Goal: Transaction & Acquisition: Purchase product/service

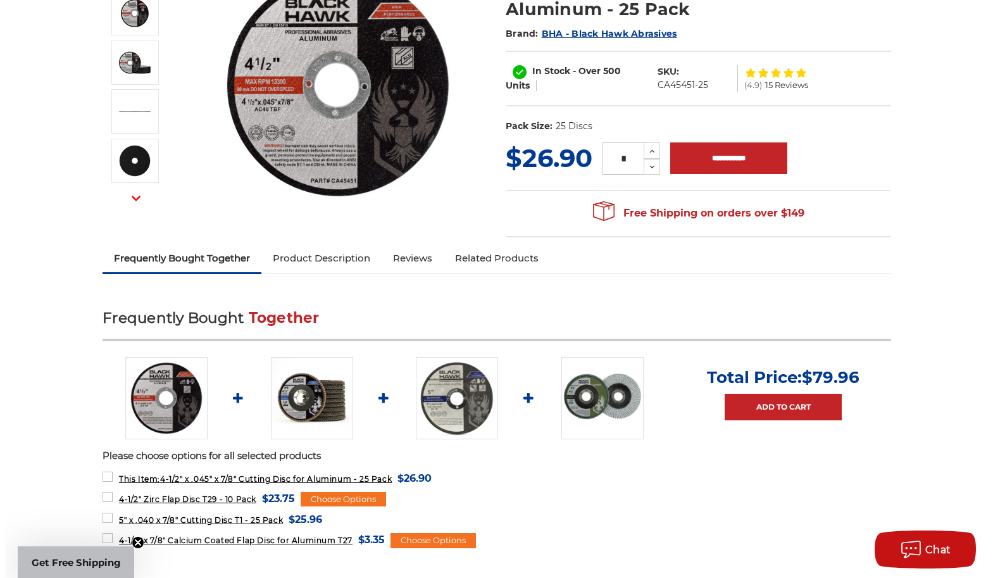
scroll to position [208, 0]
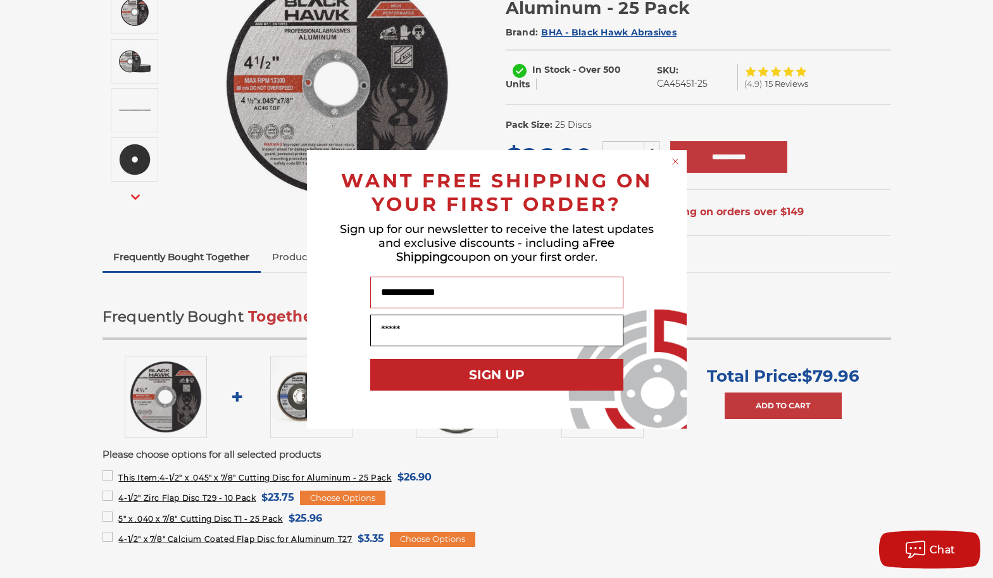
type input "**********"
click at [536, 334] on input "Your Email" at bounding box center [496, 330] width 253 height 32
type input "**********"
click at [513, 376] on button "SIGN UP" at bounding box center [496, 375] width 253 height 32
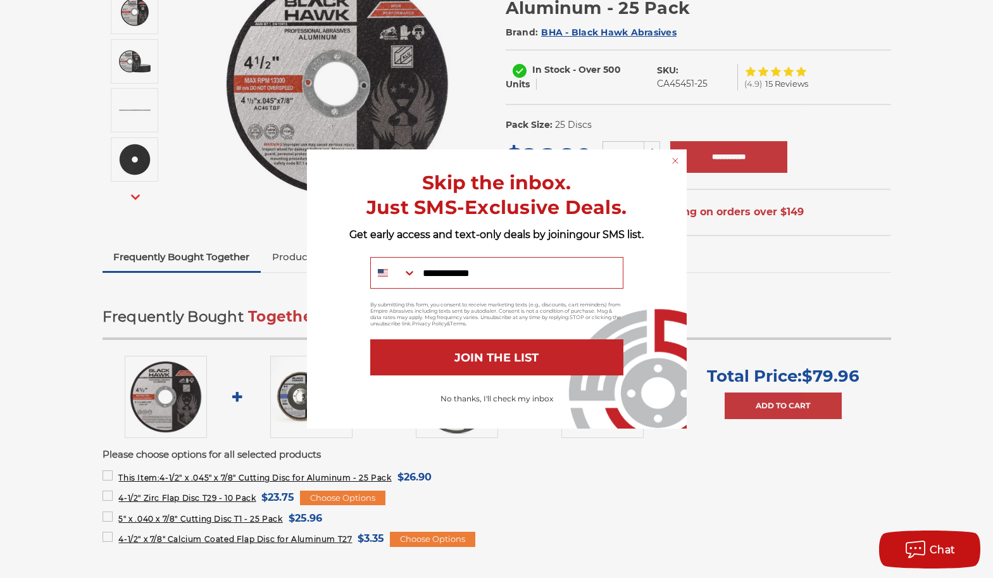
type input "**********"
click at [519, 361] on button "JOIN THE LIST" at bounding box center [496, 357] width 253 height 36
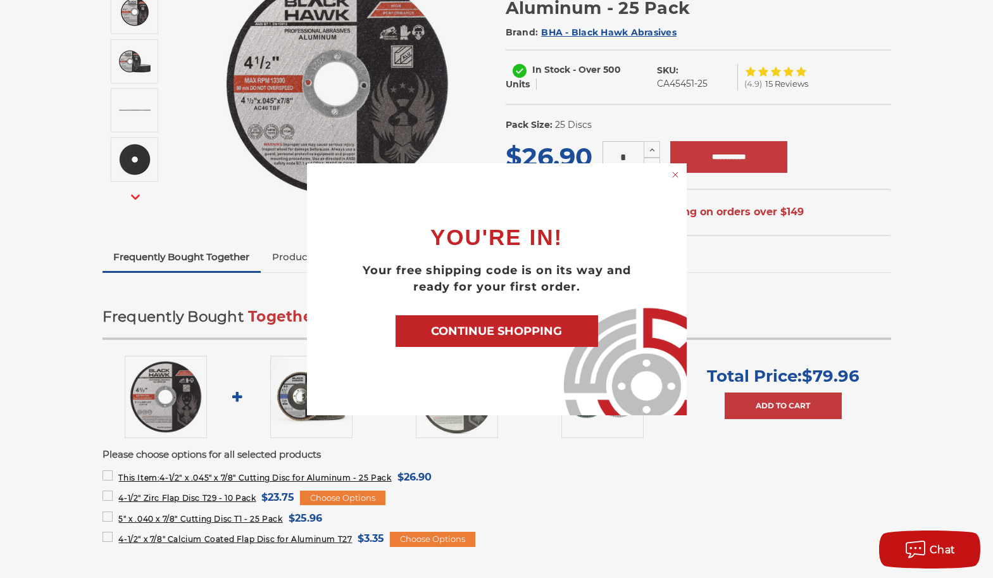
click at [554, 334] on button "CONTINUE SHOPPING" at bounding box center [496, 331] width 202 height 32
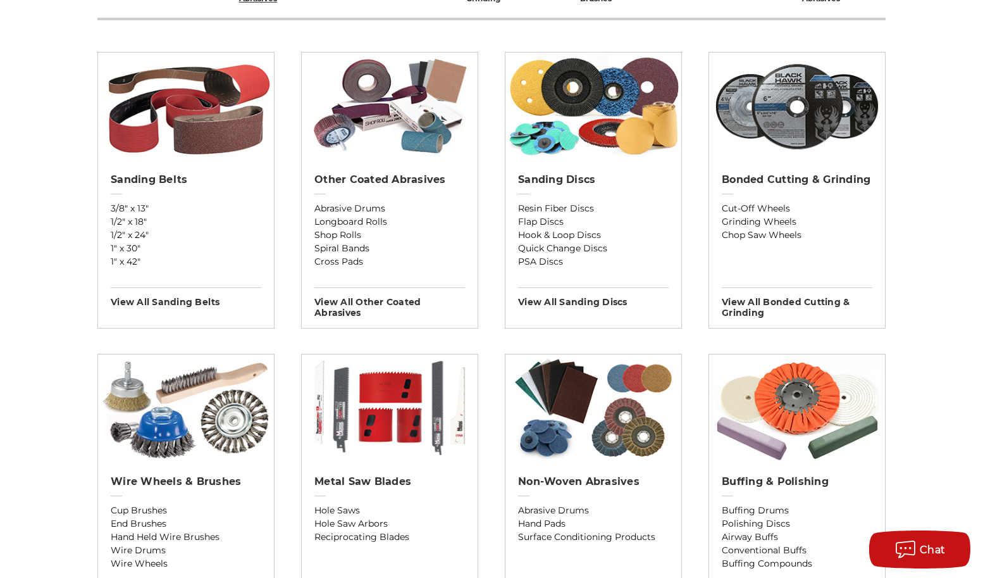
scroll to position [433, 0]
click at [768, 206] on link "Cut-Off Wheels" at bounding box center [797, 207] width 151 height 13
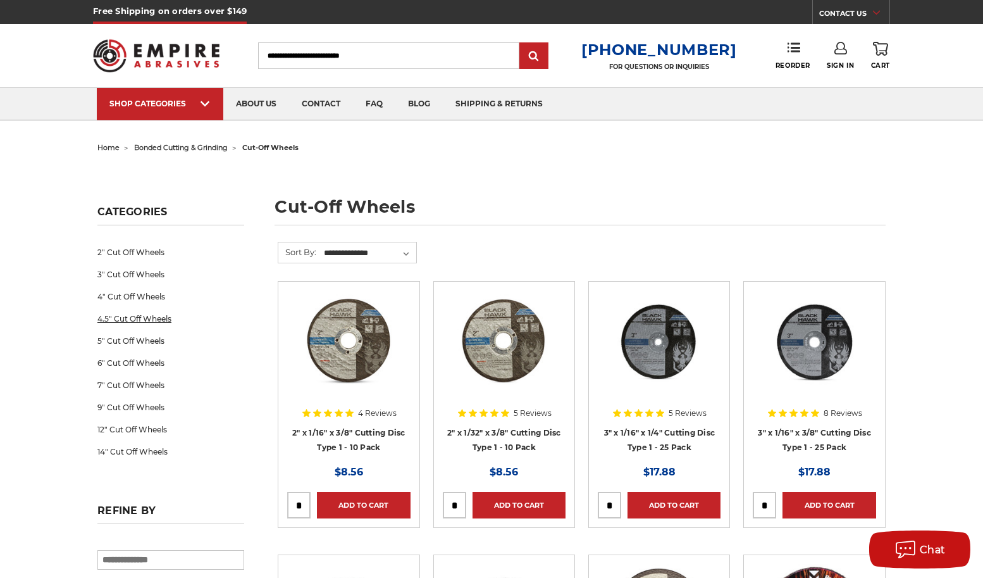
click at [161, 319] on link "4.5" Cut Off Wheels" at bounding box center [170, 319] width 147 height 22
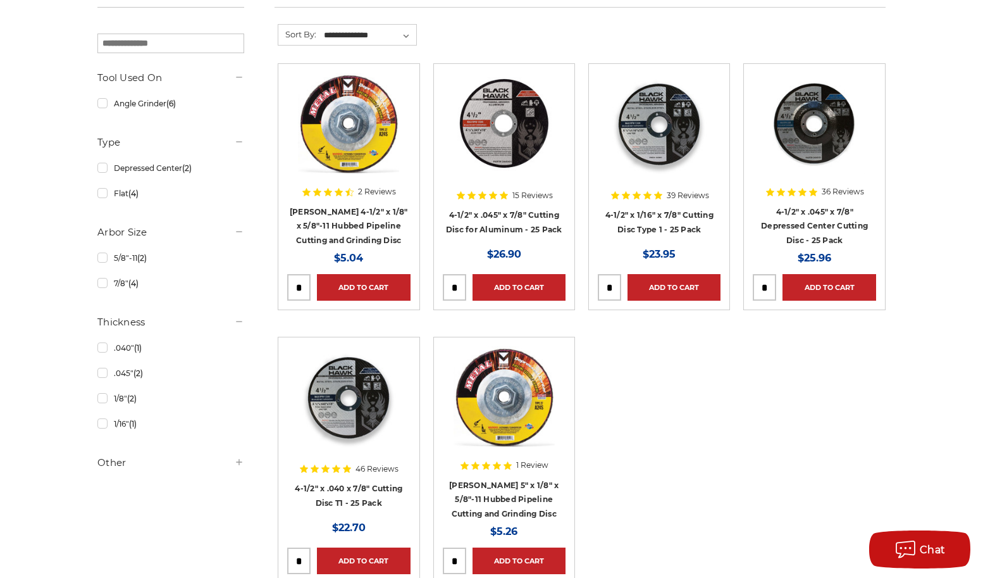
scroll to position [210, 0]
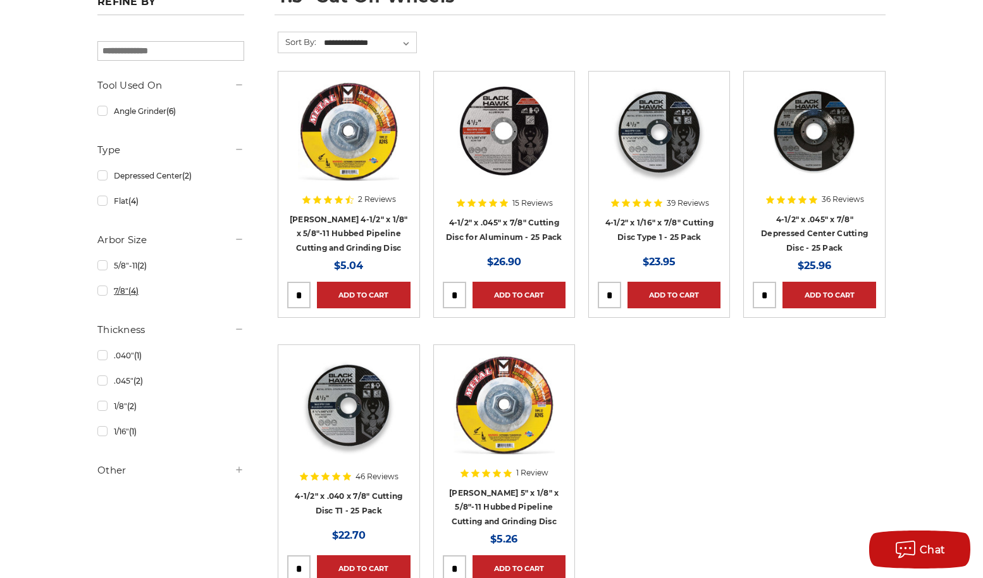
click at [104, 292] on link "7/8" (4)" at bounding box center [170, 291] width 147 height 22
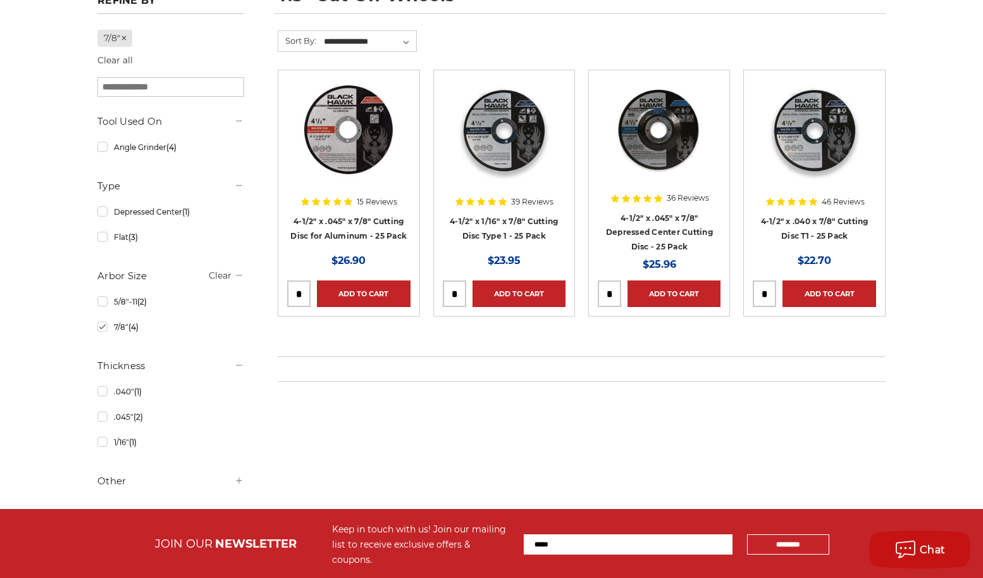
scroll to position [212, 0]
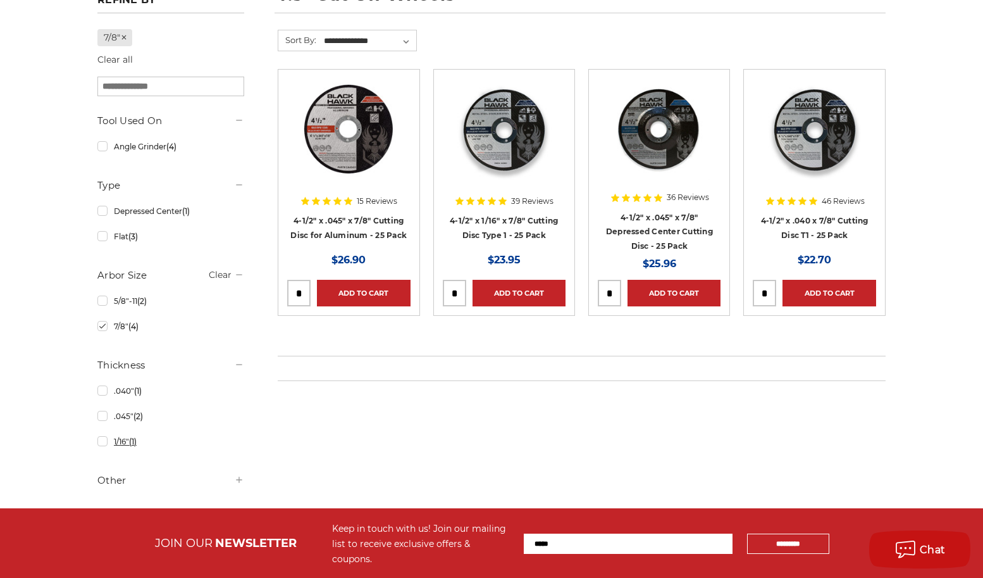
click at [104, 441] on link "1/16" (1)" at bounding box center [170, 441] width 147 height 22
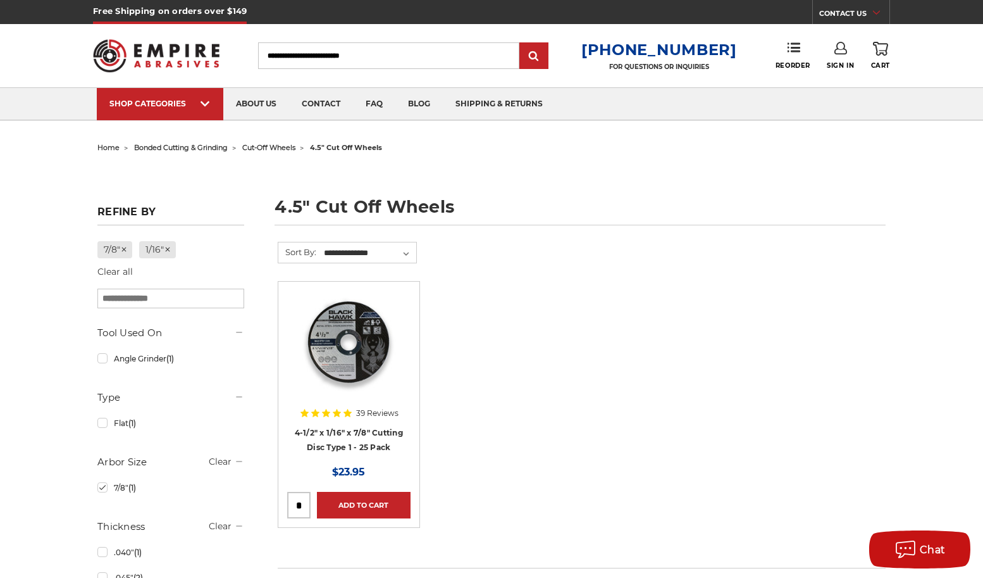
click at [364, 355] on img at bounding box center [348, 340] width 101 height 101
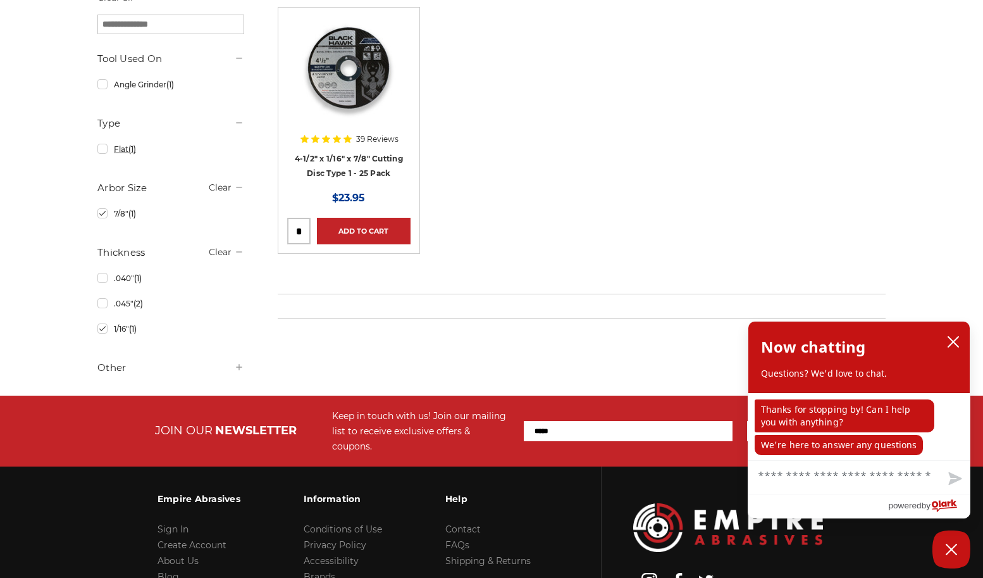
scroll to position [275, 0]
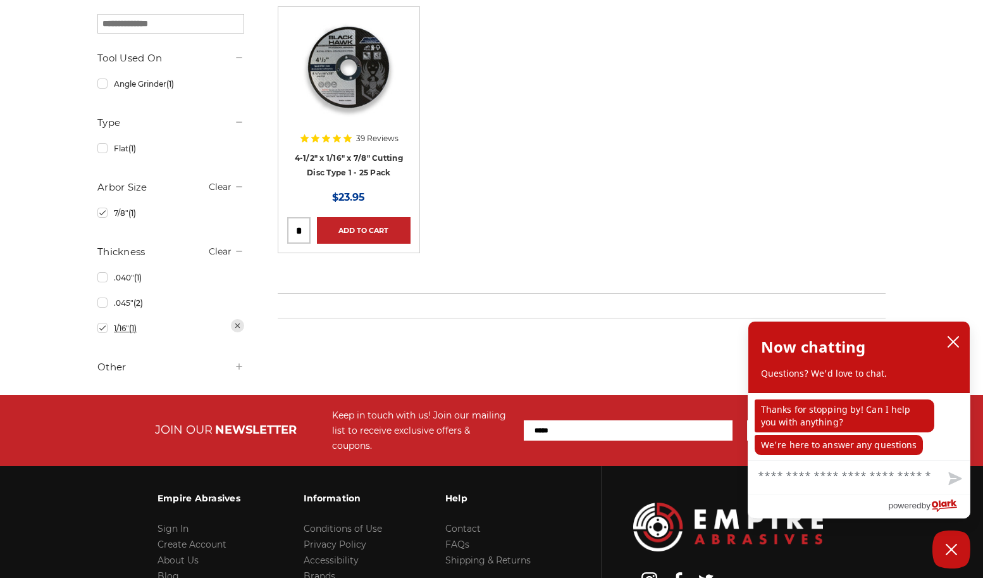
click at [104, 325] on link "1/16" (1)" at bounding box center [170, 328] width 147 height 22
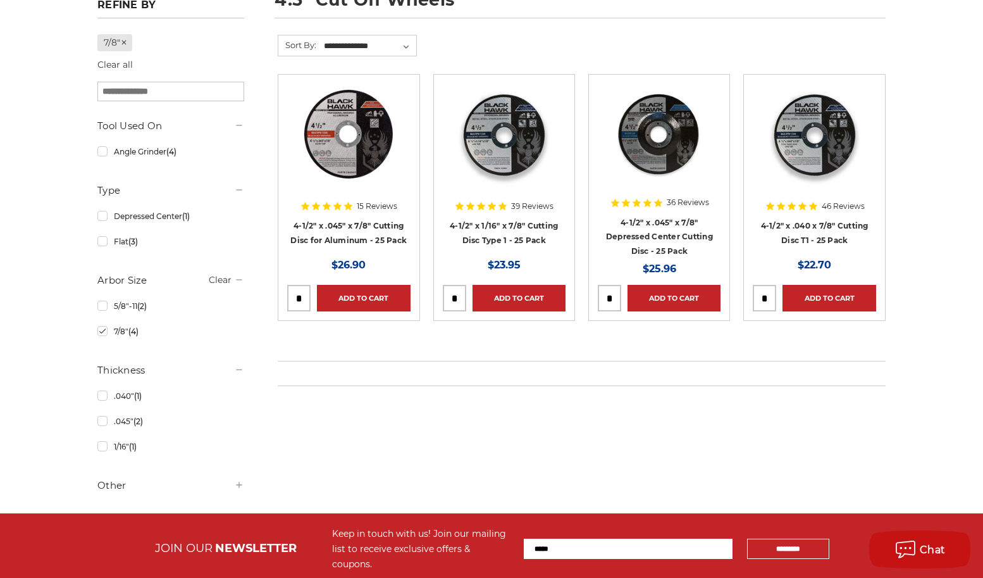
scroll to position [206, 0]
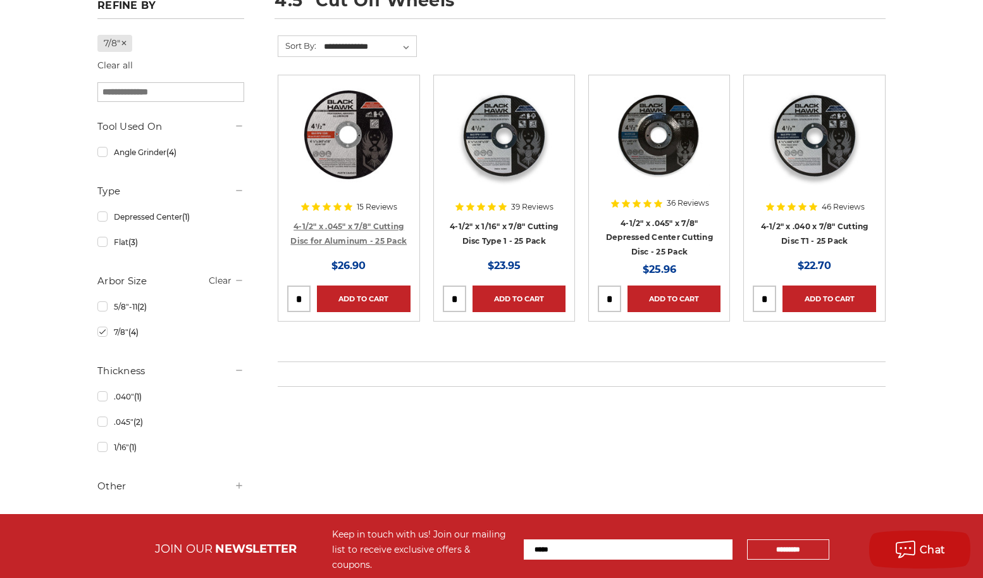
click at [366, 242] on link "4-1/2" x .045" x 7/8" Cutting Disc for Aluminum - 25 Pack" at bounding box center [348, 233] width 116 height 24
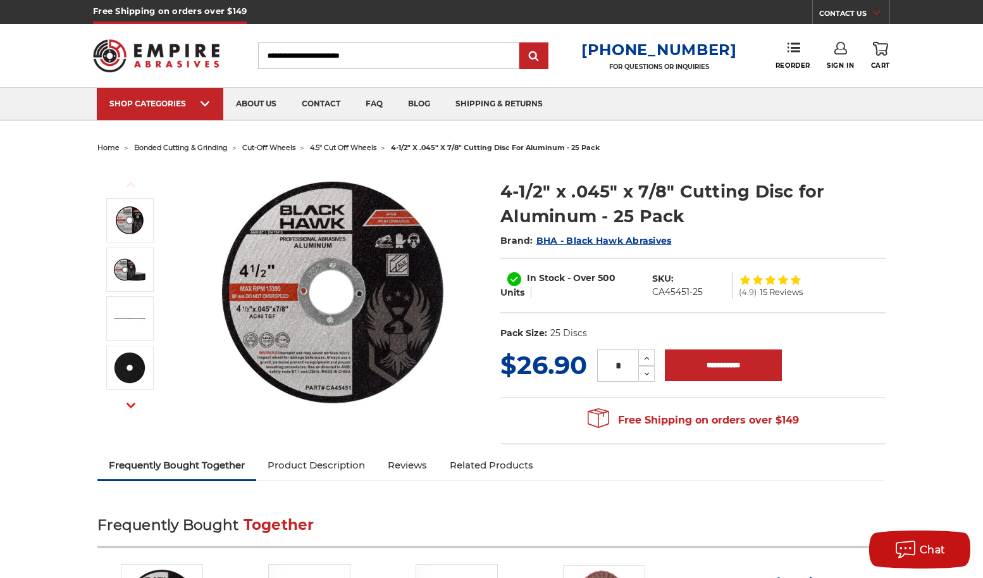
click at [794, 278] on icon at bounding box center [796, 279] width 10 height 9
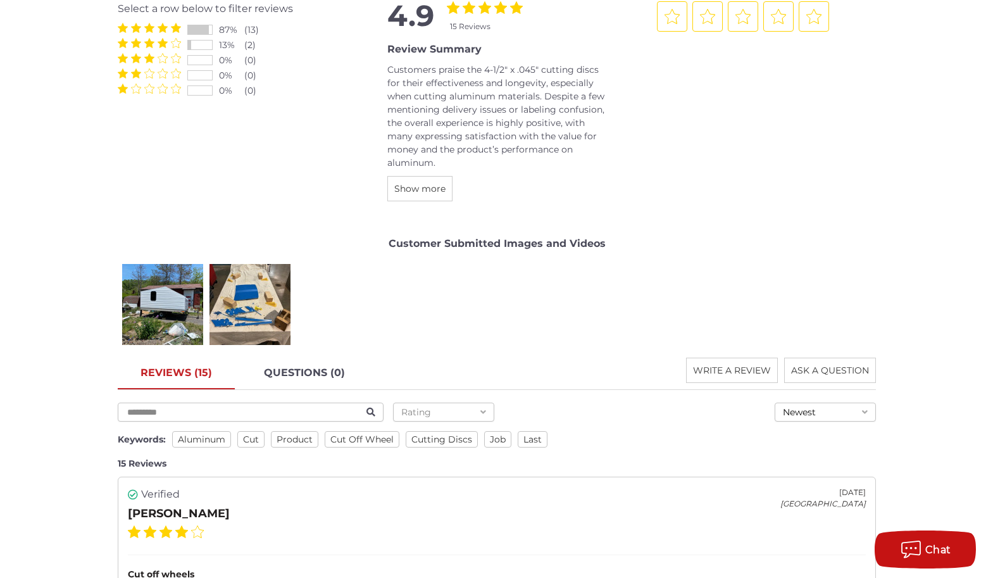
scroll to position [1641, 0]
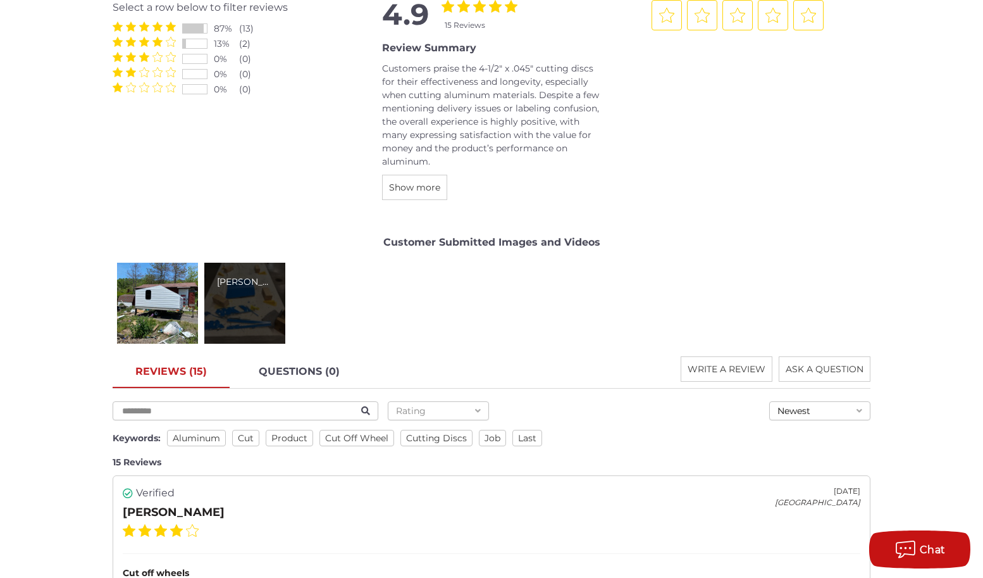
click at [239, 313] on div "[PERSON_NAME]" at bounding box center [244, 303] width 81 height 81
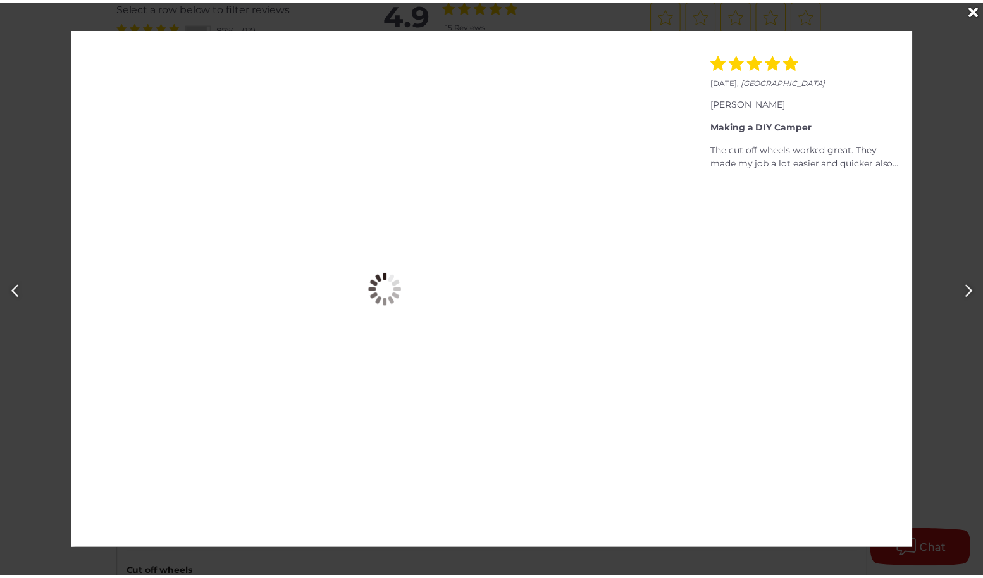
scroll to position [0, 993]
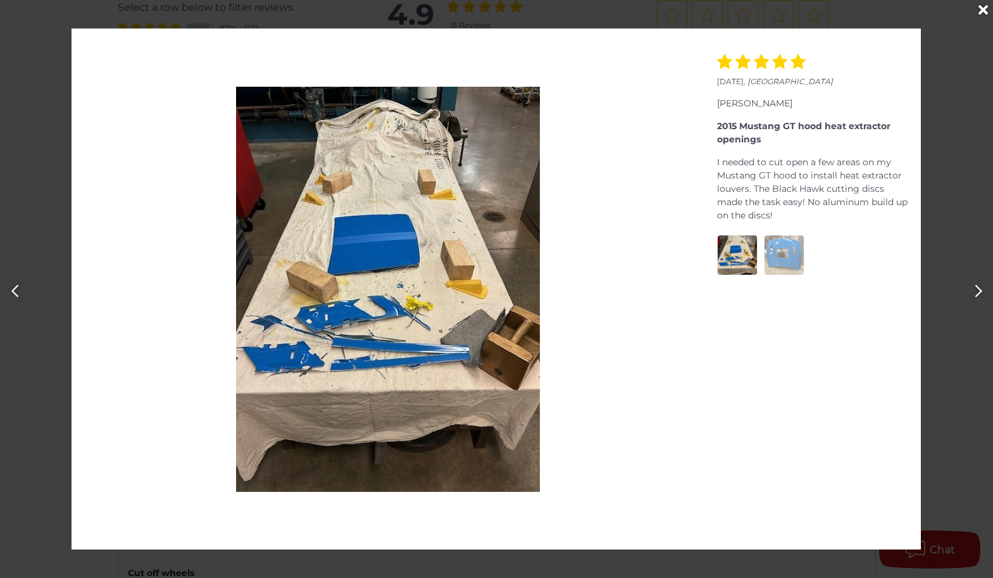
click at [983, 9] on icon "Close" at bounding box center [982, 10] width 9 height 14
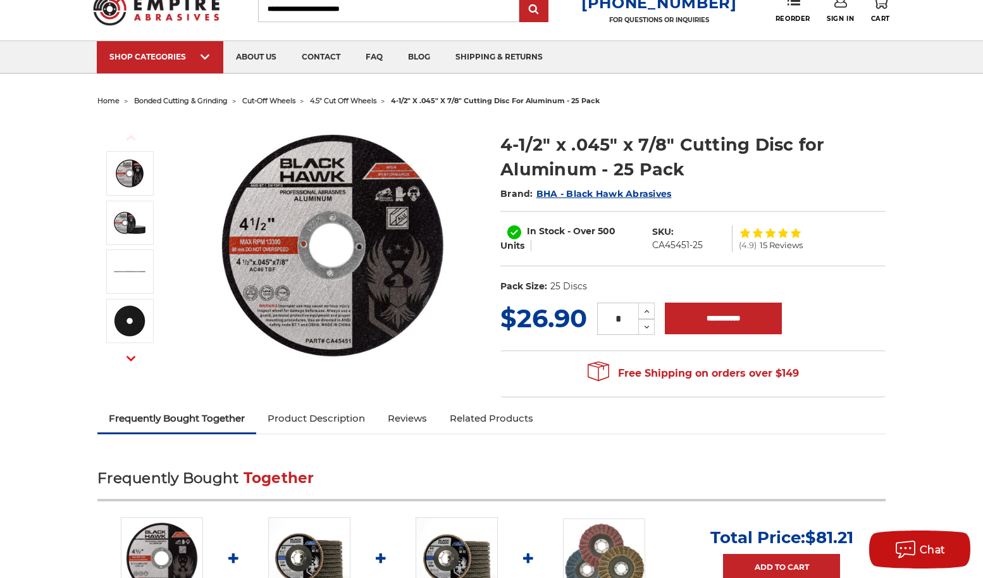
scroll to position [0, 0]
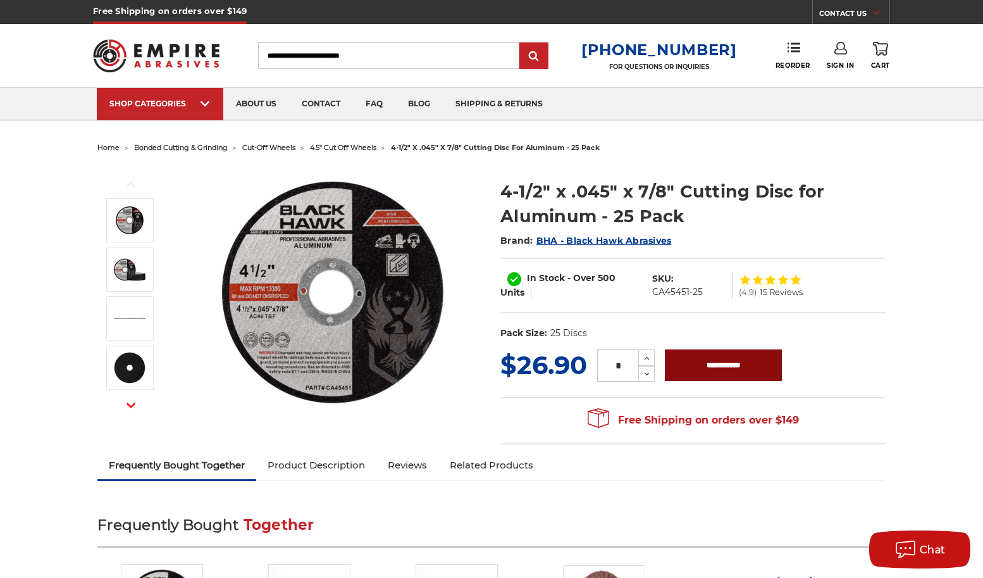
click at [742, 363] on input "**********" at bounding box center [723, 365] width 117 height 32
type input "**********"
